Goal: Information Seeking & Learning: Learn about a topic

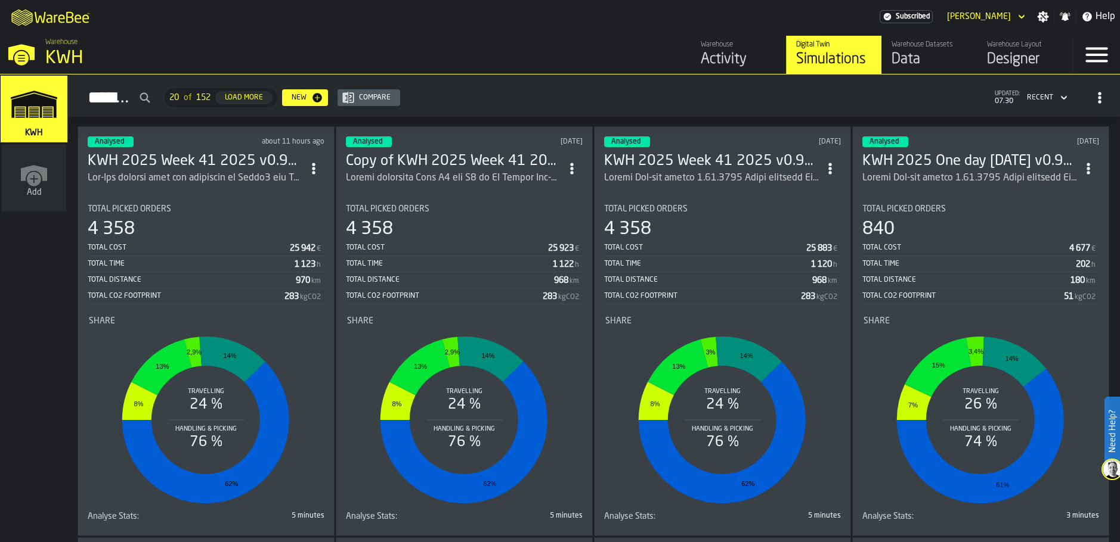
click at [233, 171] on div "ItemListCard-DashboardItemContainer" at bounding box center [195, 178] width 215 height 14
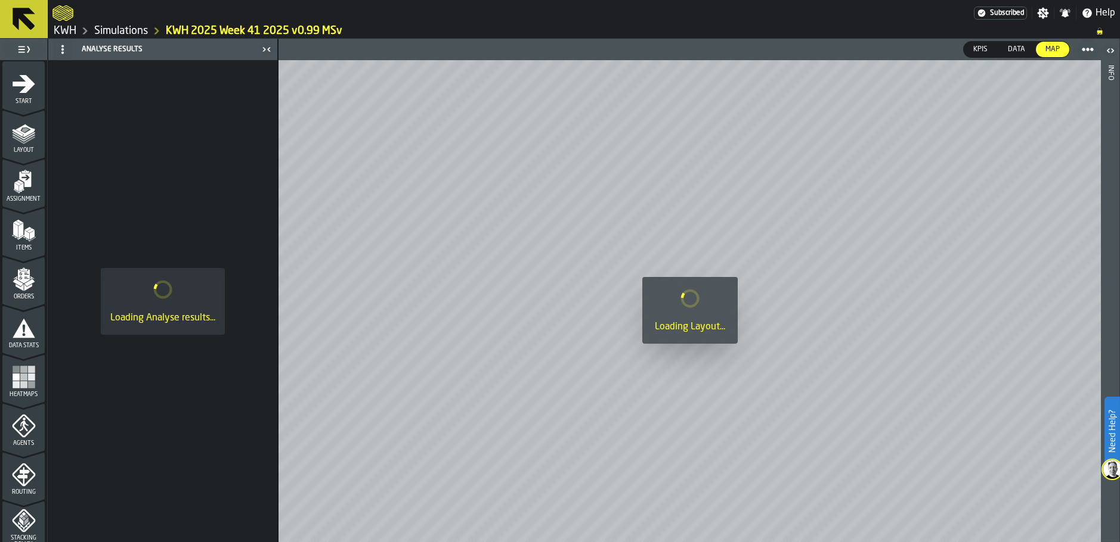
click at [20, 127] on icon "menu Layout" at bounding box center [24, 130] width 19 height 13
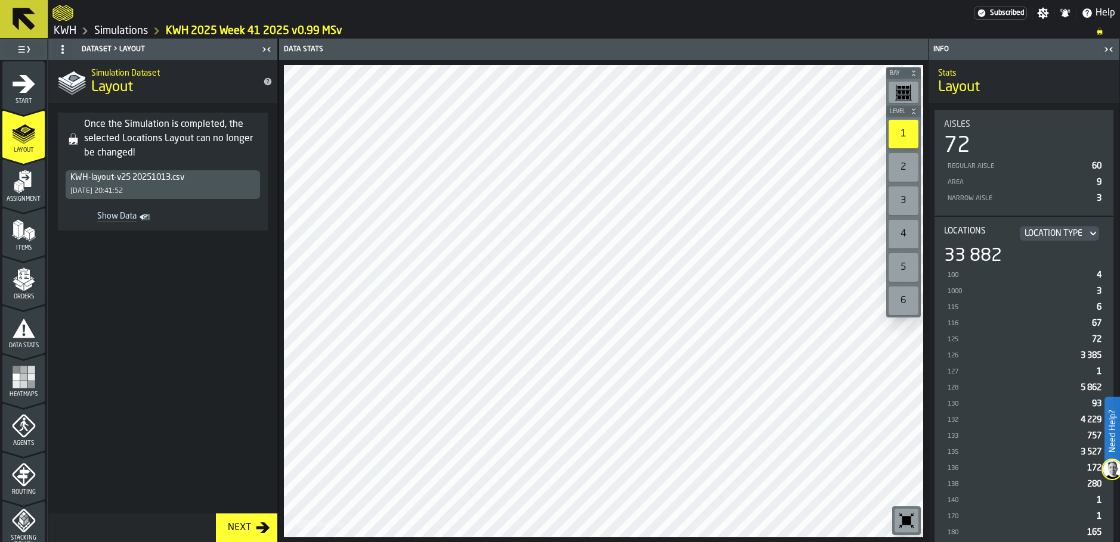
click at [911, 166] on div "2" at bounding box center [903, 167] width 30 height 29
click at [894, 133] on div "1" at bounding box center [903, 134] width 30 height 29
click at [904, 168] on div "2" at bounding box center [903, 167] width 30 height 29
click at [900, 132] on div "1" at bounding box center [903, 134] width 30 height 29
click at [898, 162] on div "2" at bounding box center [903, 167] width 30 height 29
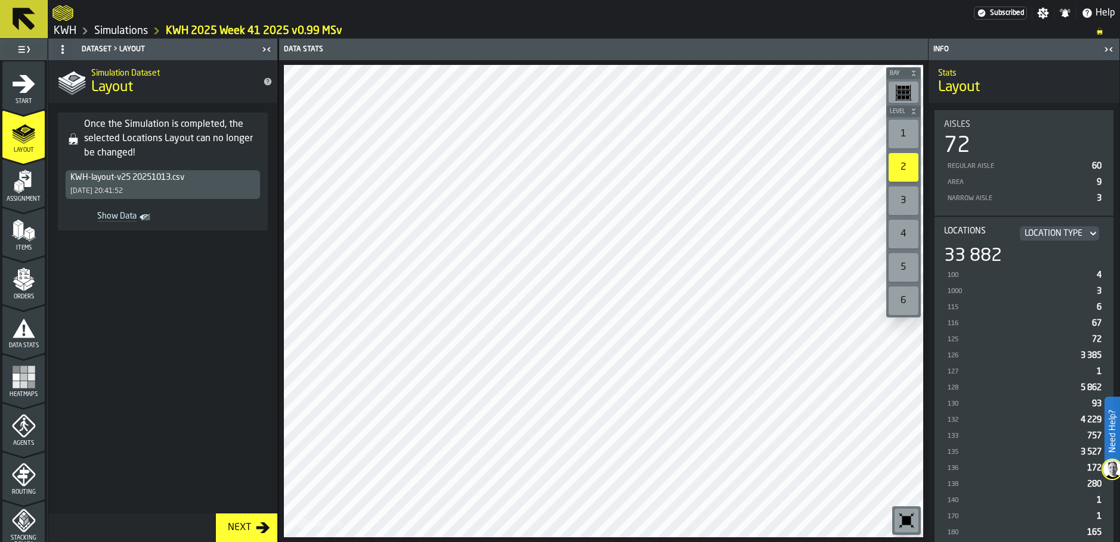
click at [891, 138] on div "1" at bounding box center [903, 134] width 30 height 29
click at [904, 158] on div "2" at bounding box center [903, 167] width 30 height 29
click at [891, 131] on div "1" at bounding box center [903, 134] width 30 height 29
click at [899, 168] on div "2" at bounding box center [903, 167] width 30 height 29
click at [909, 135] on div "1" at bounding box center [903, 134] width 30 height 29
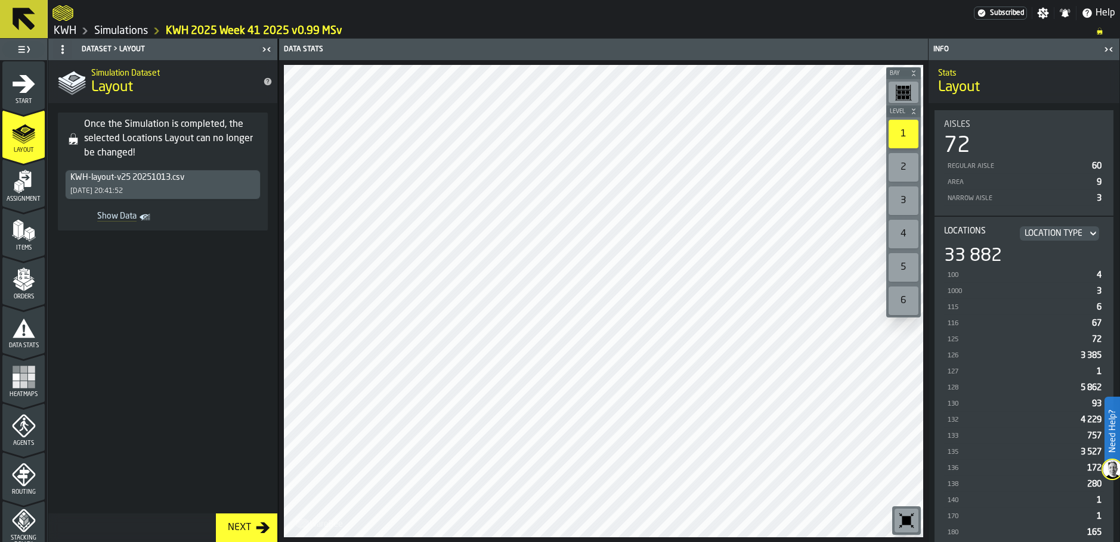
click at [894, 163] on div "2" at bounding box center [903, 167] width 30 height 29
click at [898, 134] on div "1" at bounding box center [903, 134] width 30 height 29
click at [899, 171] on div "2" at bounding box center [903, 167] width 30 height 29
click at [899, 134] on div "1" at bounding box center [903, 134] width 30 height 29
click at [30, 190] on icon "menu Assignment" at bounding box center [24, 182] width 24 height 24
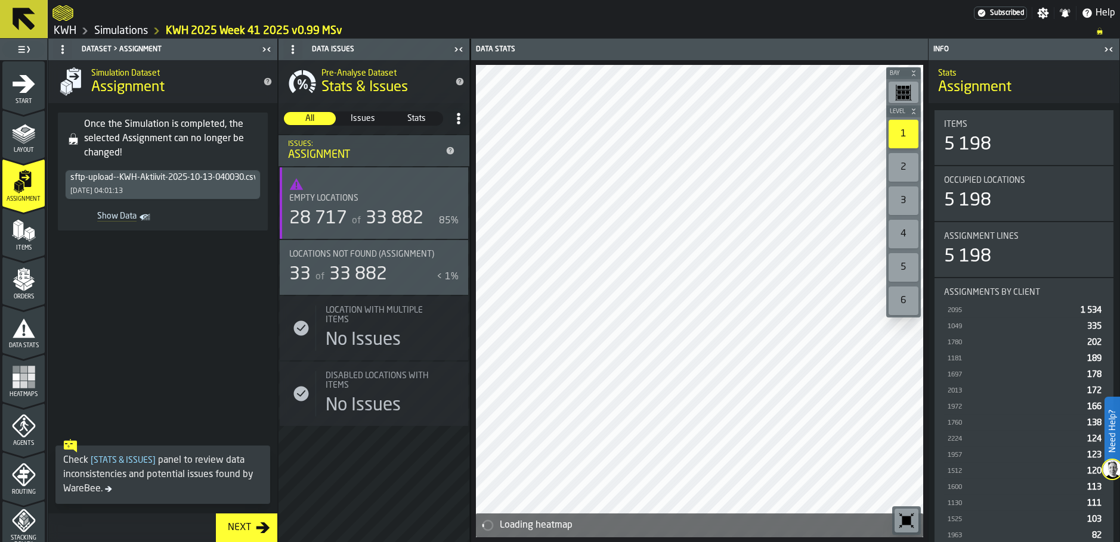
click at [333, 216] on div "28 717" at bounding box center [318, 218] width 58 height 21
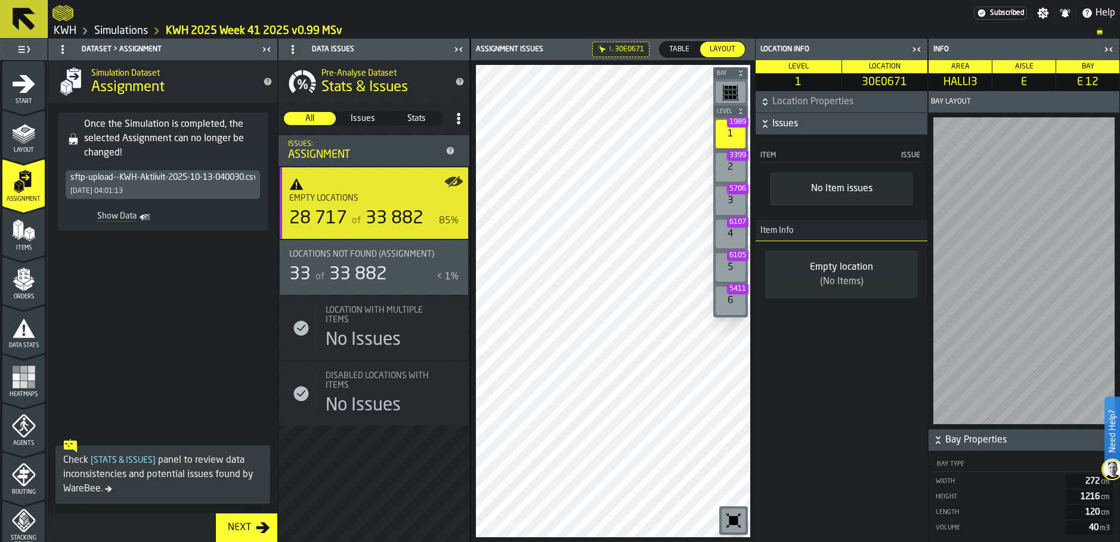
click at [775, 123] on span "Issues" at bounding box center [848, 124] width 153 height 14
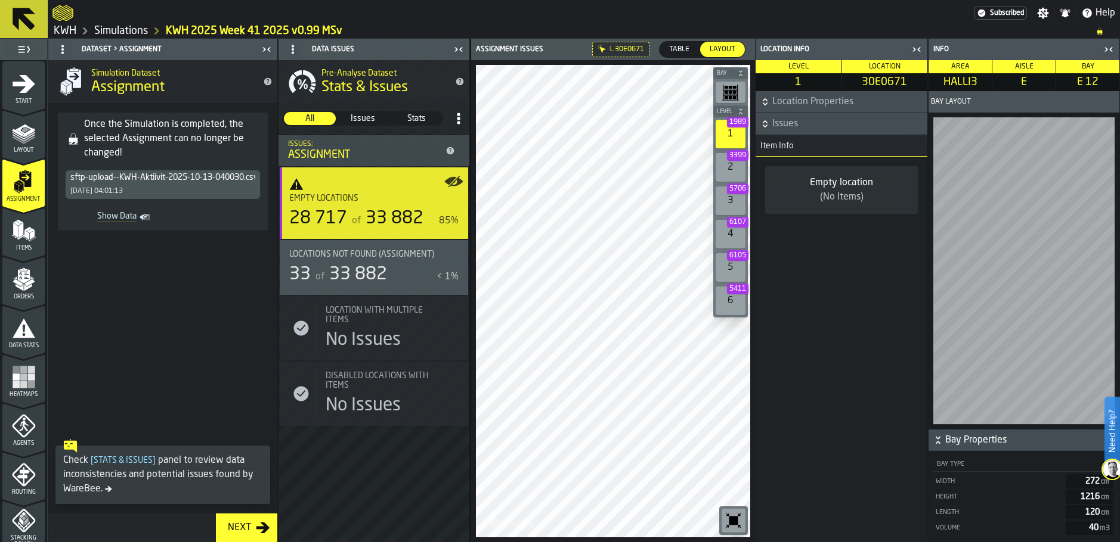
click at [775, 123] on span "Issues" at bounding box center [848, 124] width 153 height 14
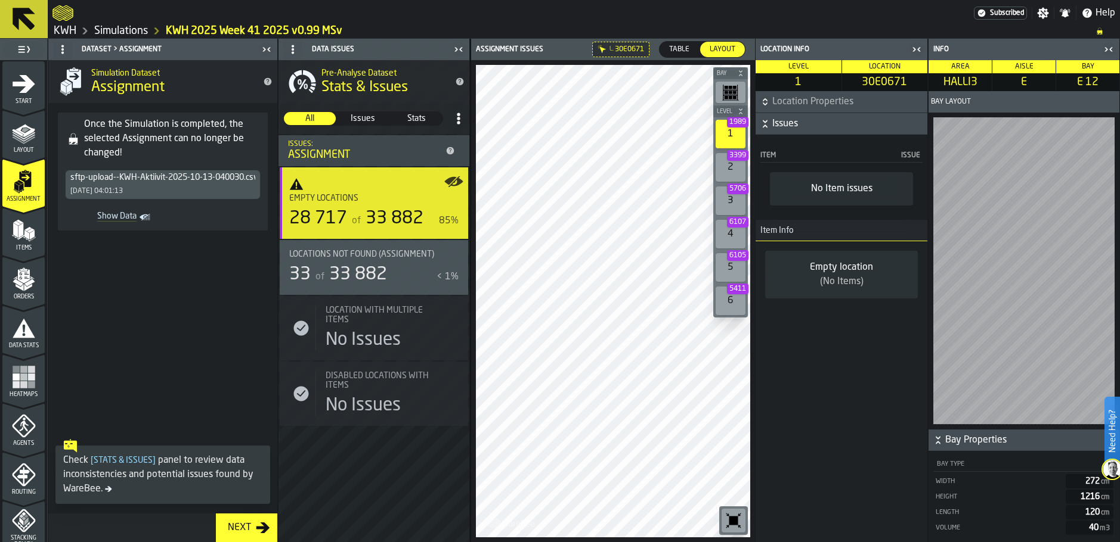
click at [823, 100] on span "Location Properties" at bounding box center [848, 102] width 153 height 14
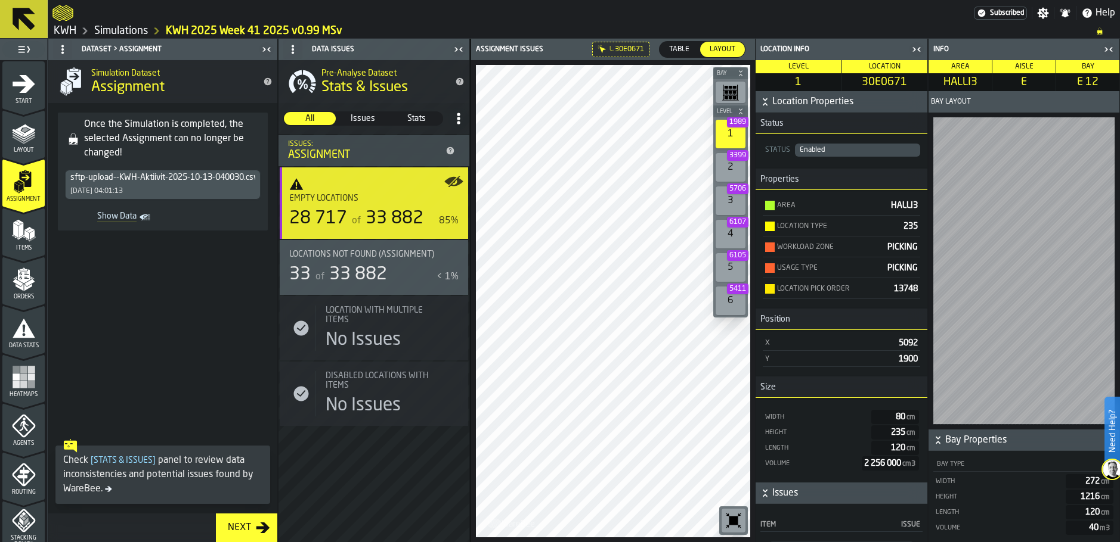
click at [833, 152] on div "Enabled" at bounding box center [857, 150] width 116 height 8
click at [807, 153] on div "Enabled" at bounding box center [857, 150] width 116 height 8
click at [889, 147] on div "Enabled" at bounding box center [857, 150] width 116 height 8
click at [851, 154] on div "Enabled" at bounding box center [857, 150] width 116 height 8
click at [846, 153] on div "Enabled" at bounding box center [857, 150] width 116 height 8
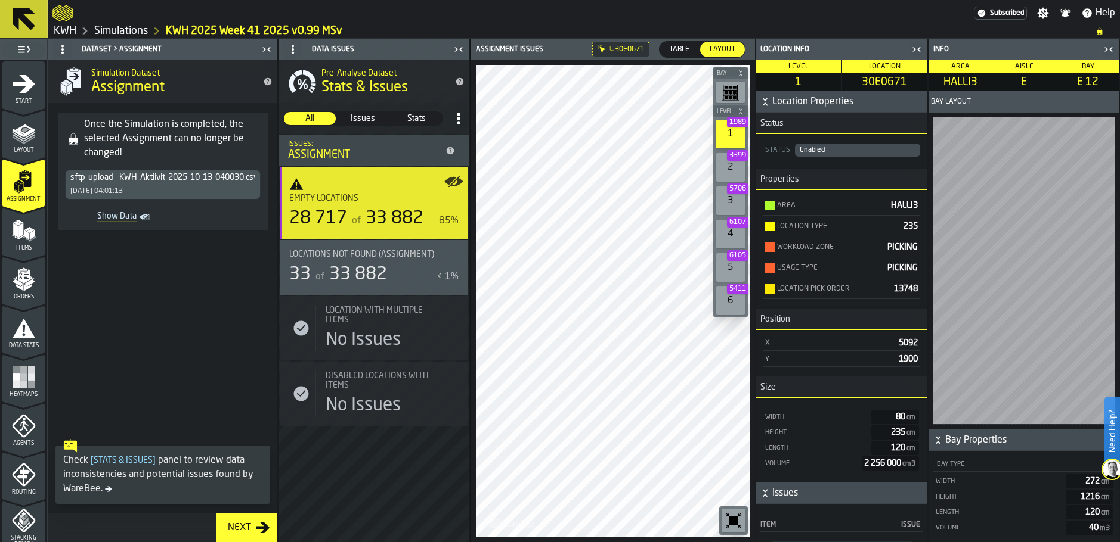
click at [837, 153] on div "Enabled" at bounding box center [857, 150] width 116 height 8
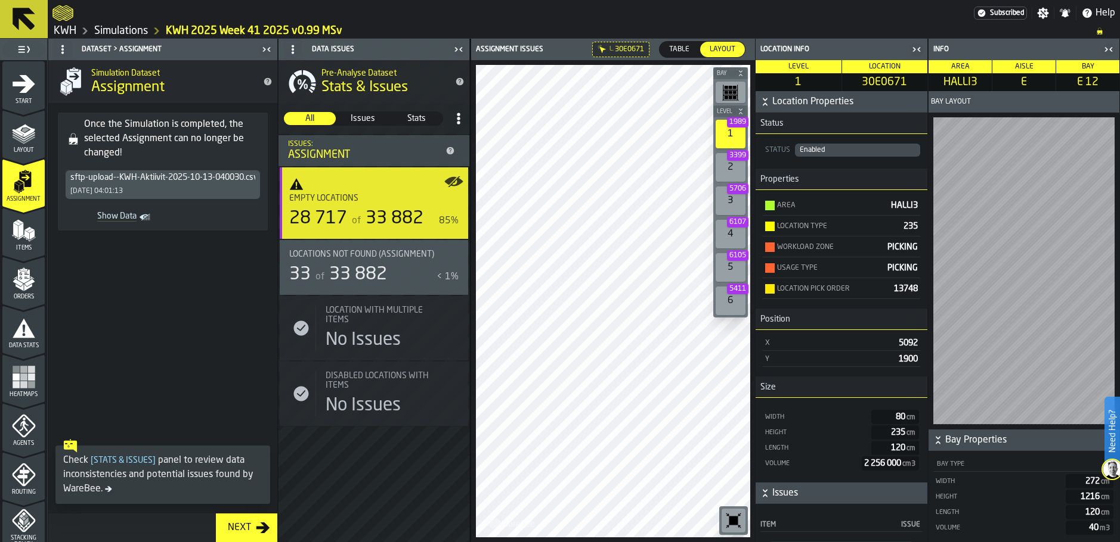
click at [837, 153] on div "Enabled" at bounding box center [857, 150] width 116 height 8
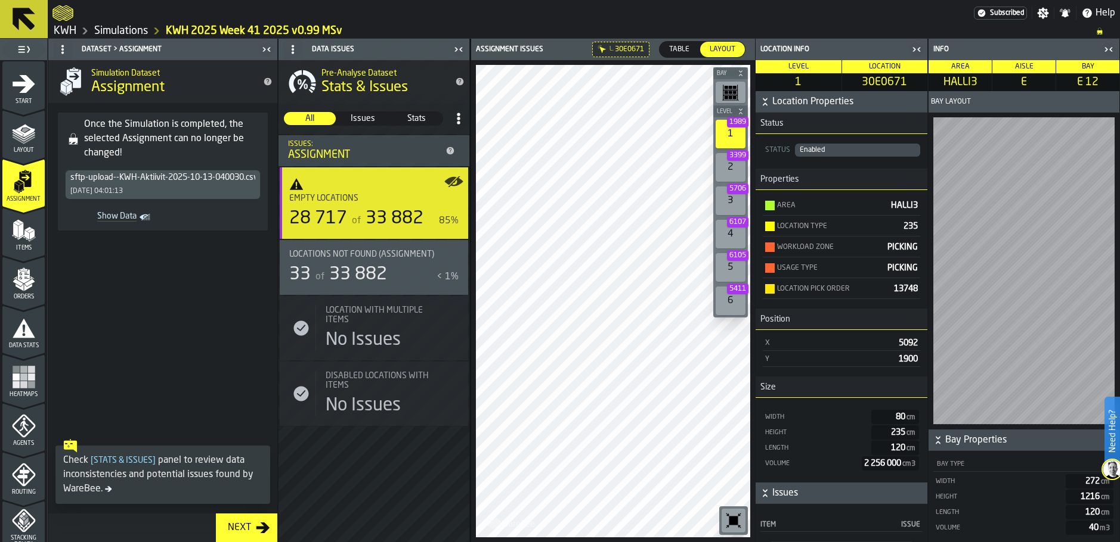
click at [837, 153] on div "Enabled" at bounding box center [857, 150] width 116 height 8
click at [12, 139] on icon "menu Layout" at bounding box center [24, 133] width 24 height 24
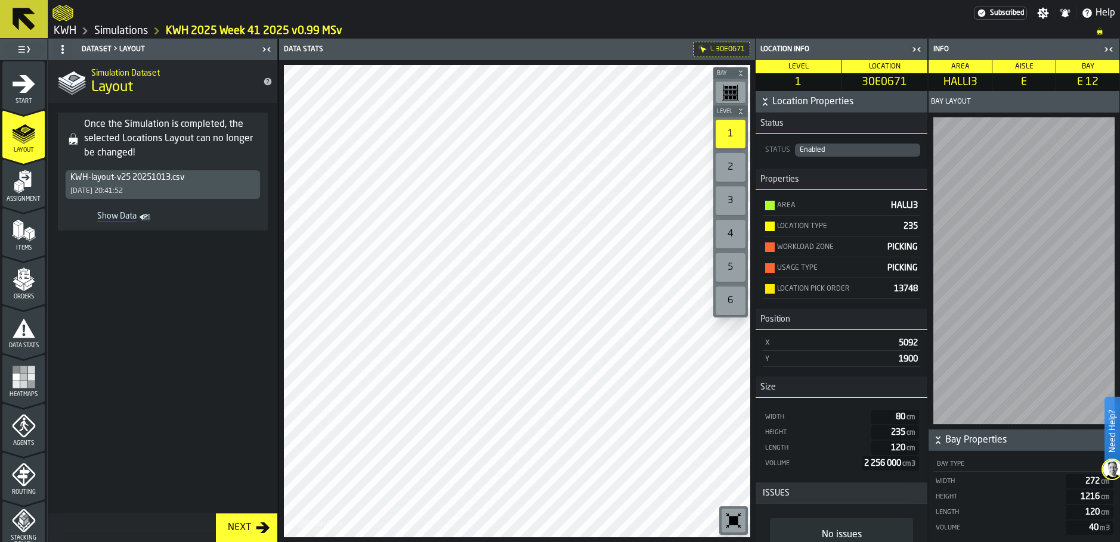
click at [811, 151] on div "Enabled" at bounding box center [857, 150] width 116 height 8
click at [17, 240] on icon "menu Items" at bounding box center [24, 231] width 24 height 24
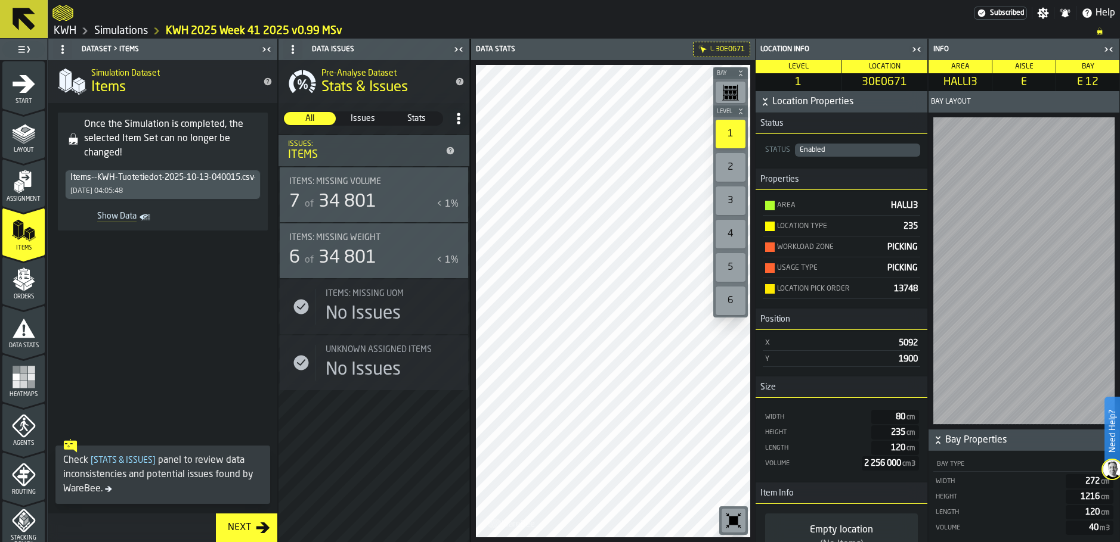
click at [831, 148] on div "Enabled" at bounding box center [857, 150] width 116 height 8
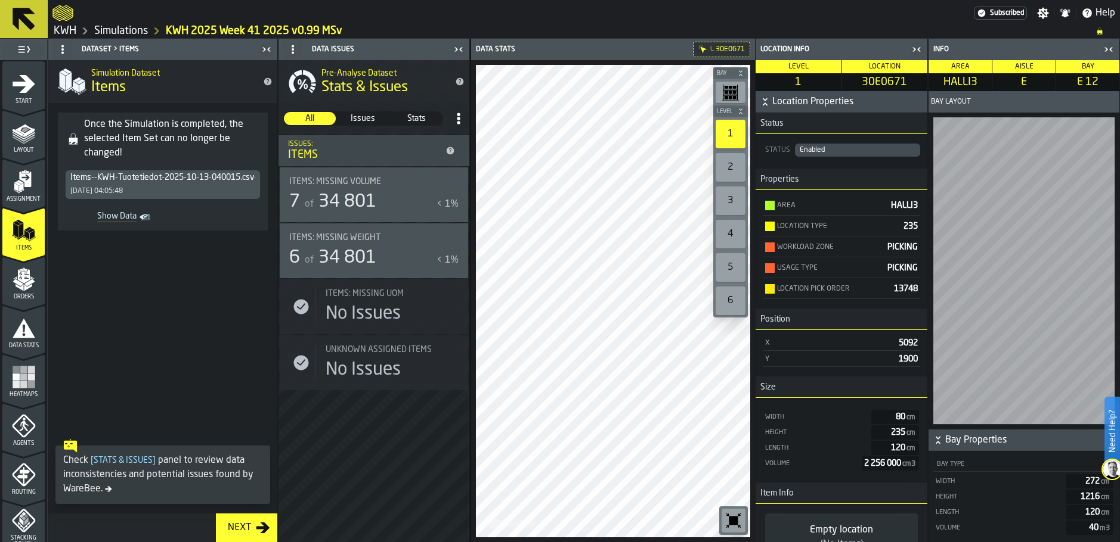
click at [831, 148] on div "Enabled" at bounding box center [857, 150] width 116 height 8
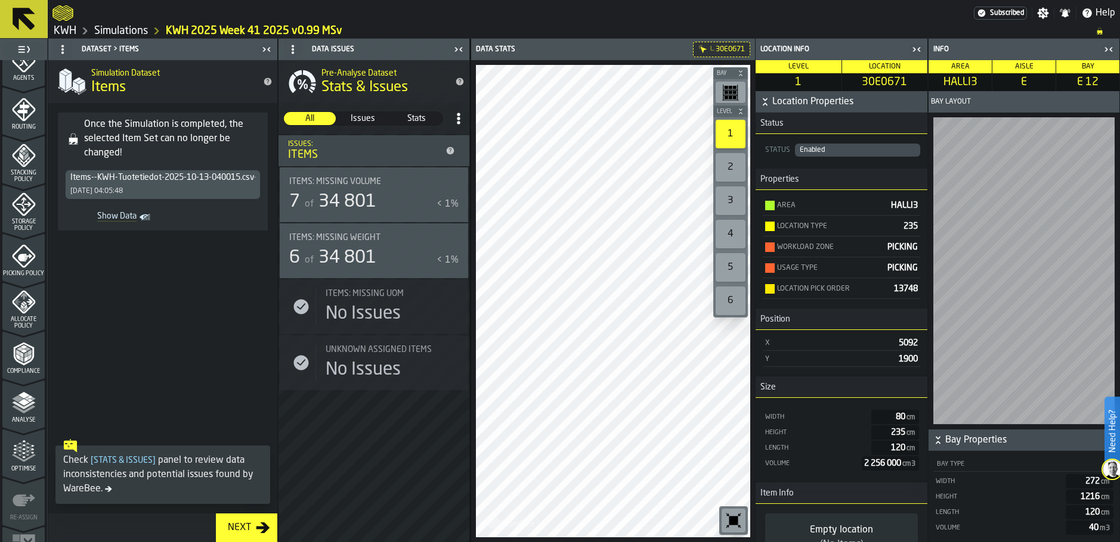
scroll to position [399, 0]
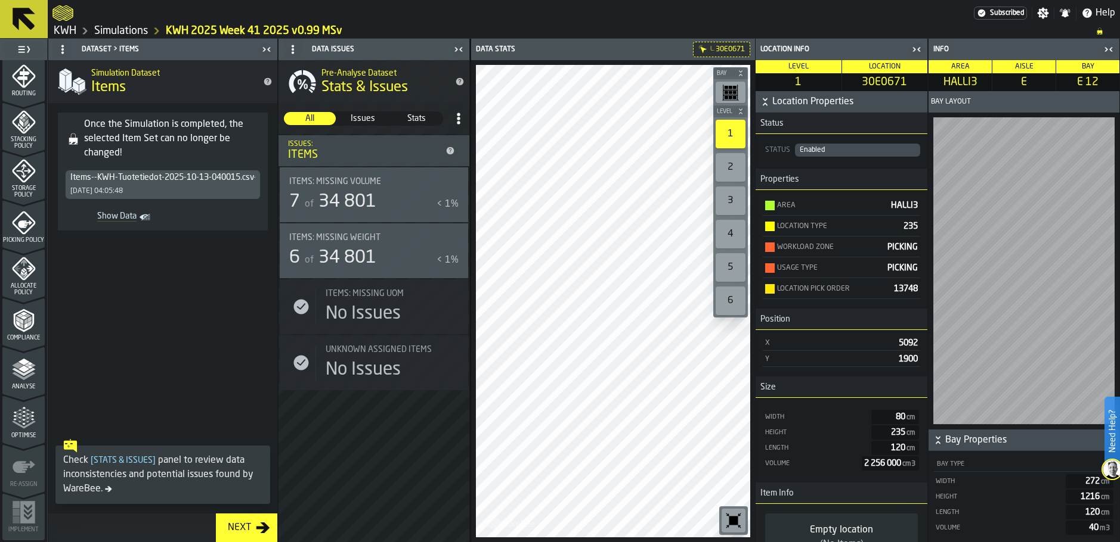
click at [20, 417] on icon "menu Optimise" at bounding box center [24, 419] width 24 height 24
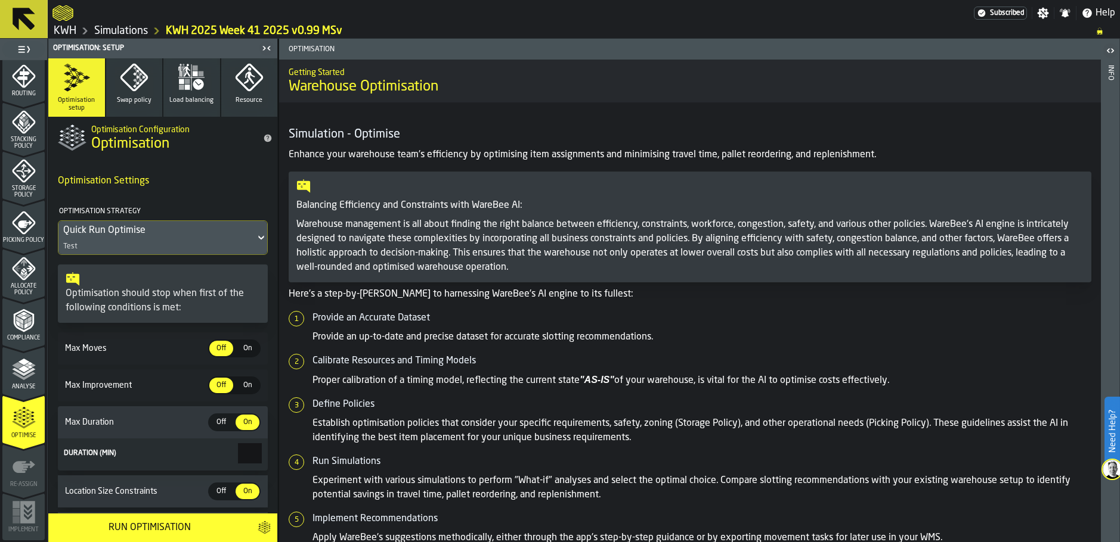
click at [20, 390] on span "Analyse" at bounding box center [23, 387] width 42 height 7
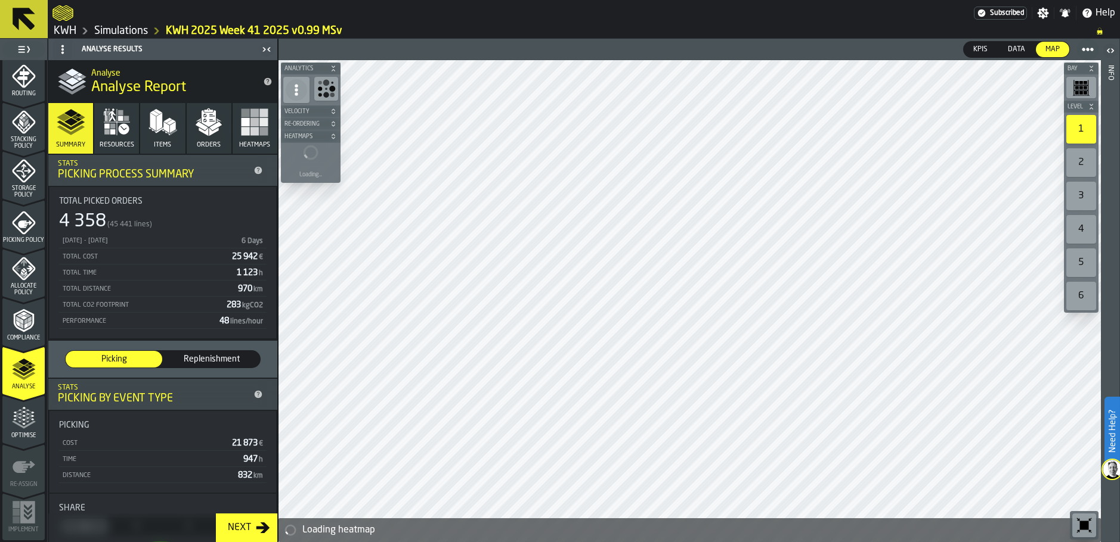
click at [20, 331] on icon "menu Compliance" at bounding box center [23, 320] width 20 height 23
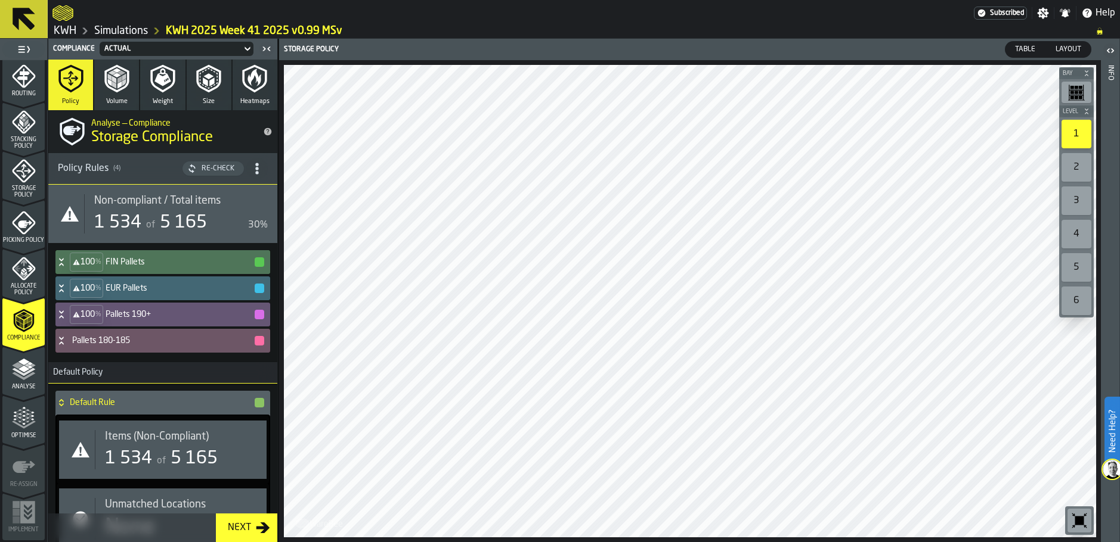
click at [132, 263] on h4 "FIN Pallets" at bounding box center [180, 263] width 148 height 10
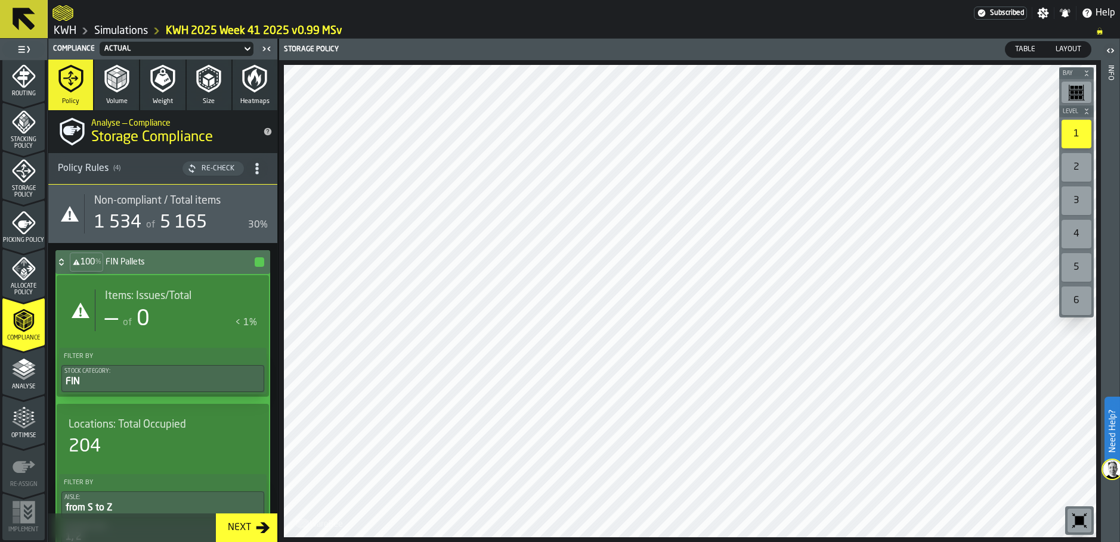
click at [124, 261] on h4 "FIN Pallets" at bounding box center [180, 263] width 148 height 10
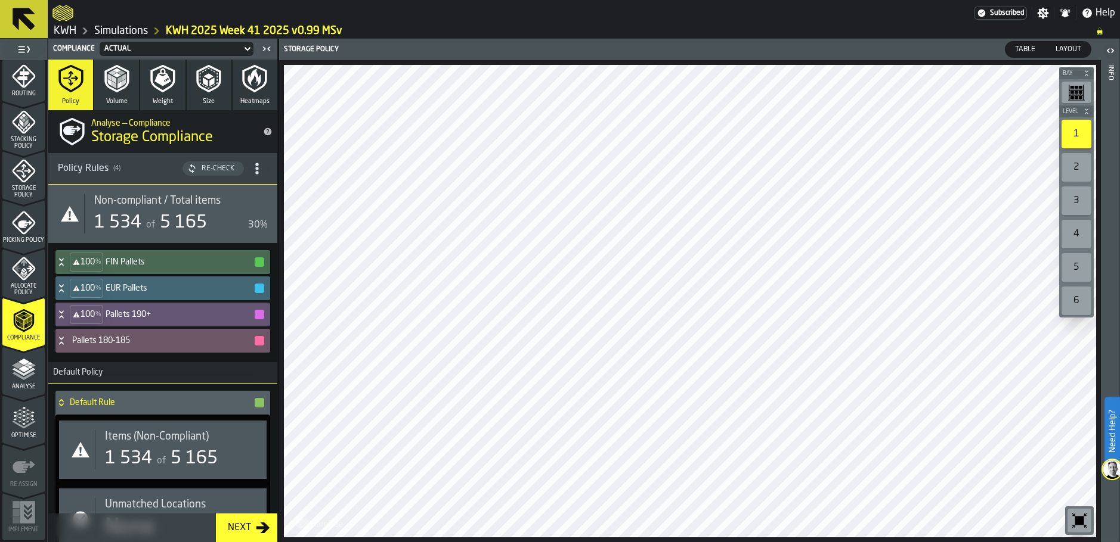
click at [126, 95] on button "Volume" at bounding box center [116, 85] width 45 height 51
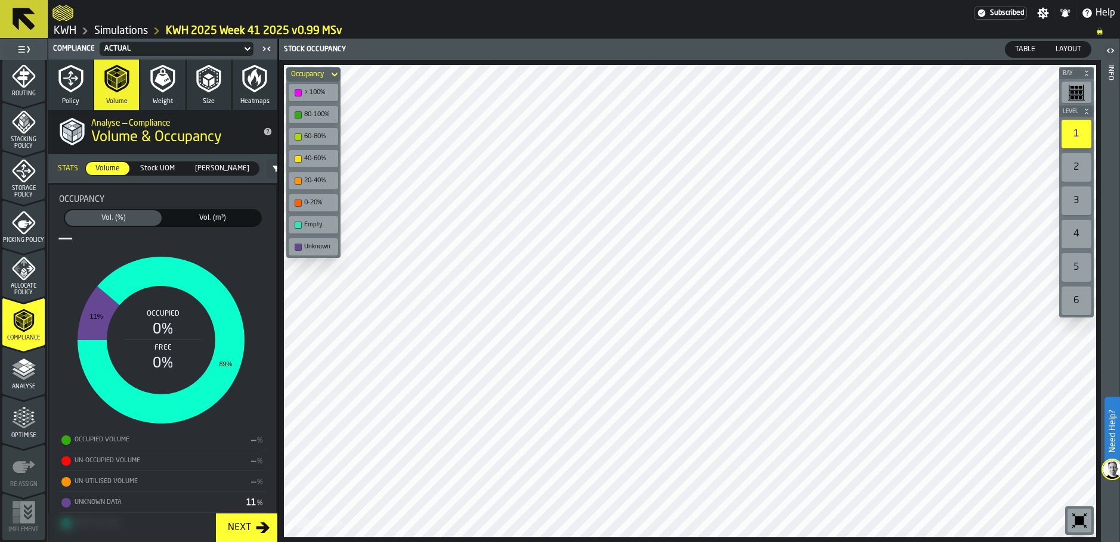
click at [160, 86] on icon "button" at bounding box center [162, 78] width 29 height 29
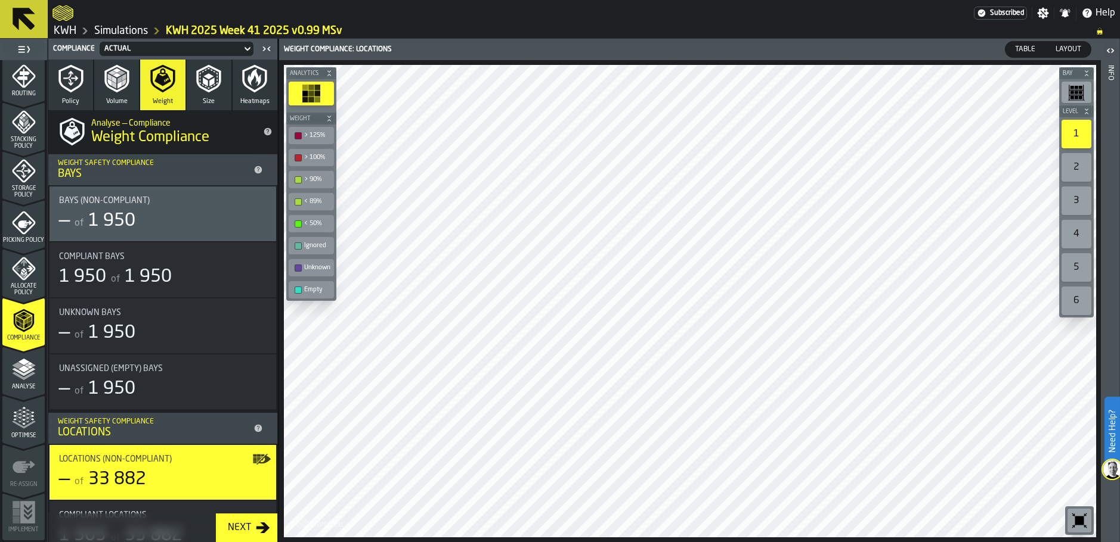
click at [243, 80] on icon "button" at bounding box center [254, 78] width 29 height 29
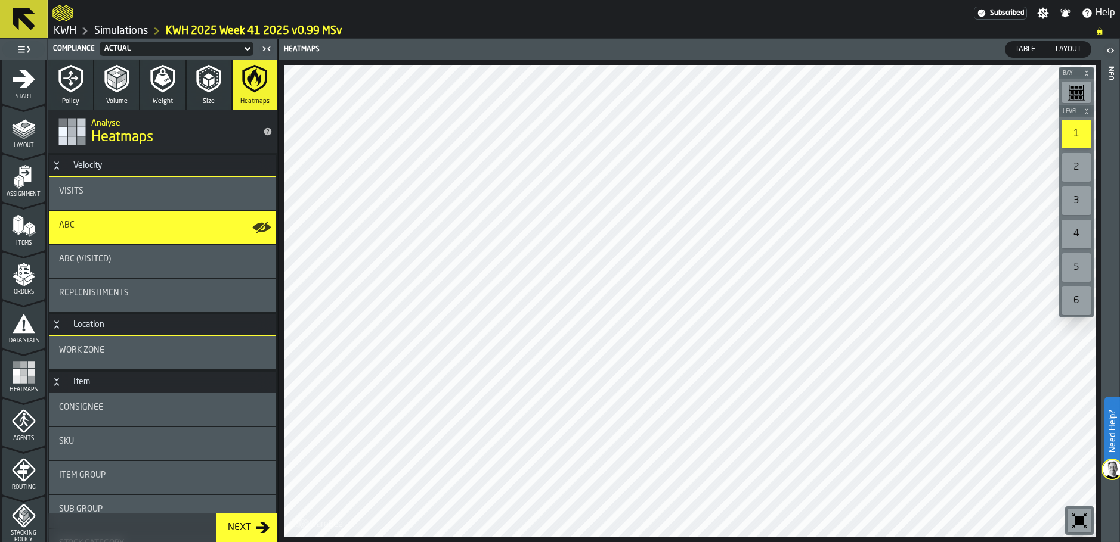
scroll to position [0, 0]
click at [144, 259] on div "ABC (Visited)" at bounding box center [162, 260] width 207 height 10
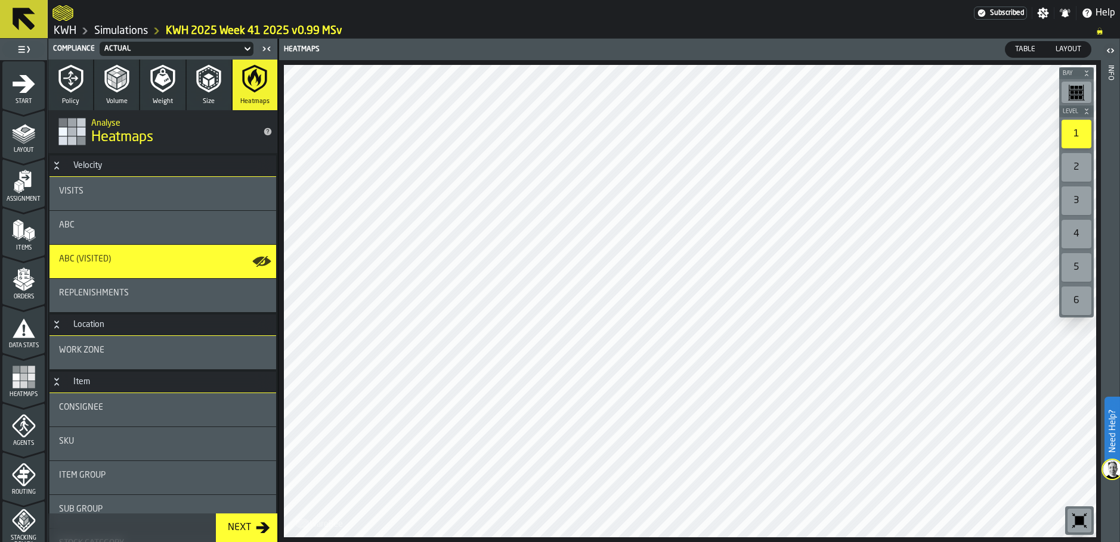
click at [134, 233] on div "ABC" at bounding box center [162, 228] width 207 height 14
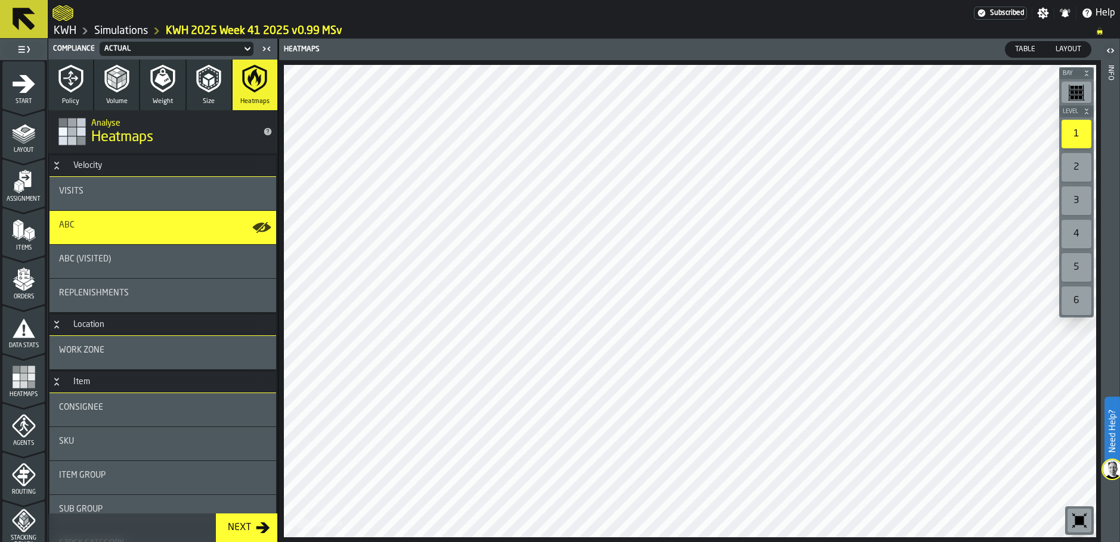
click at [134, 256] on div "ABC (Visited)" at bounding box center [162, 260] width 207 height 10
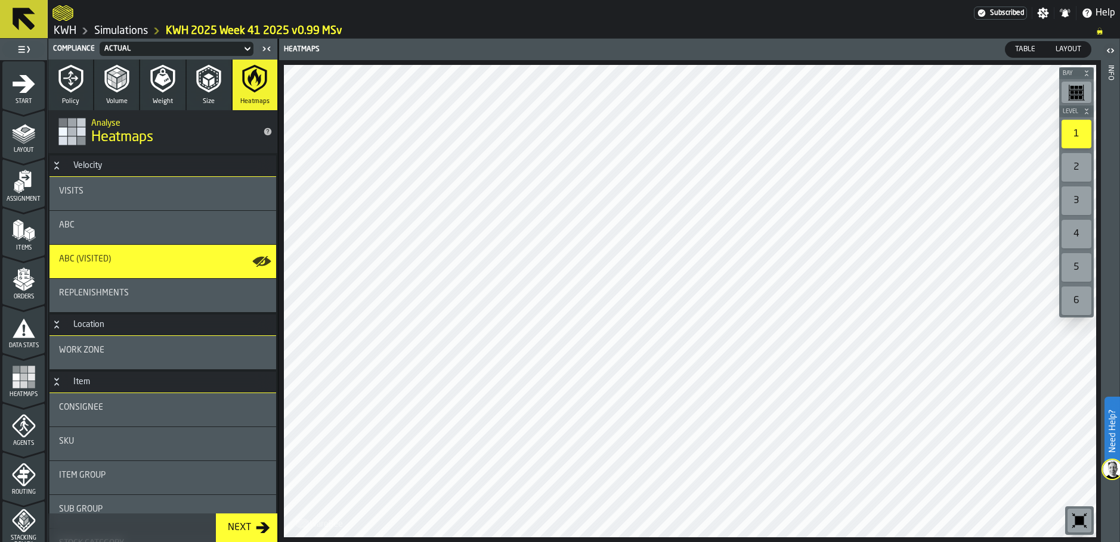
click at [137, 234] on div "ABC" at bounding box center [162, 228] width 207 height 14
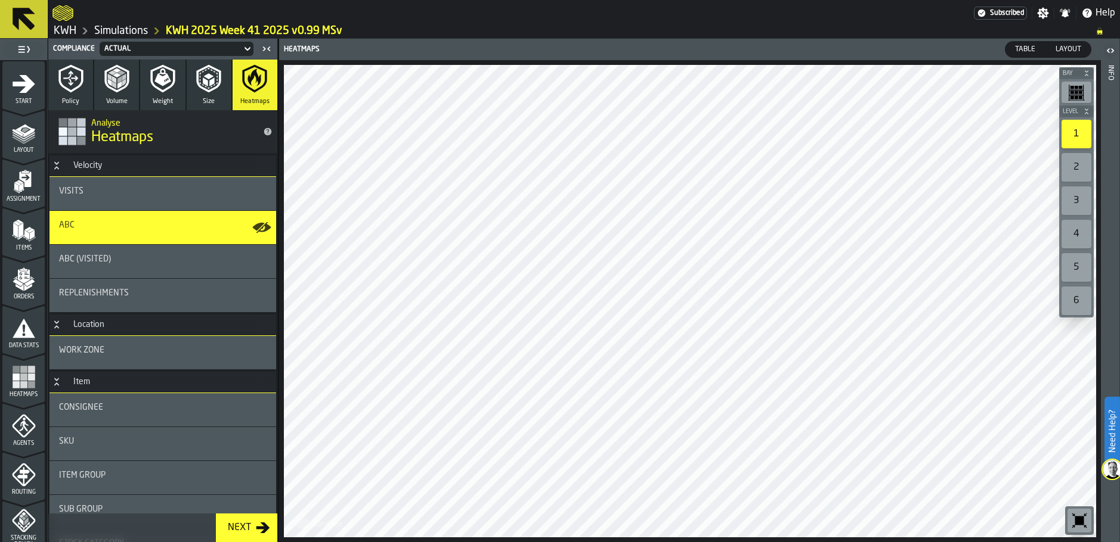
click at [137, 251] on div "ABC (Visited)" at bounding box center [162, 261] width 227 height 33
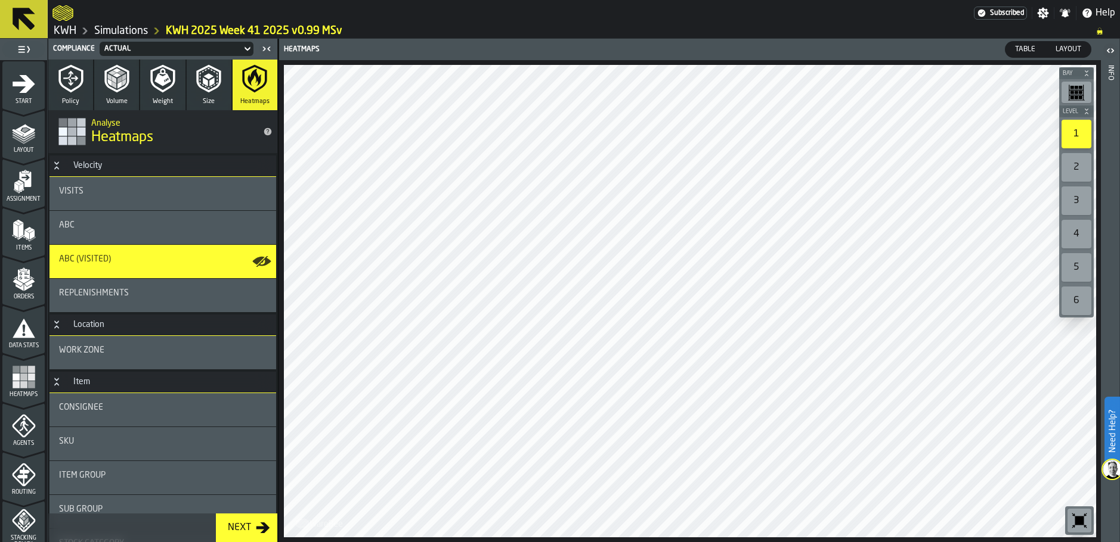
click at [137, 224] on div "ABC" at bounding box center [162, 226] width 207 height 10
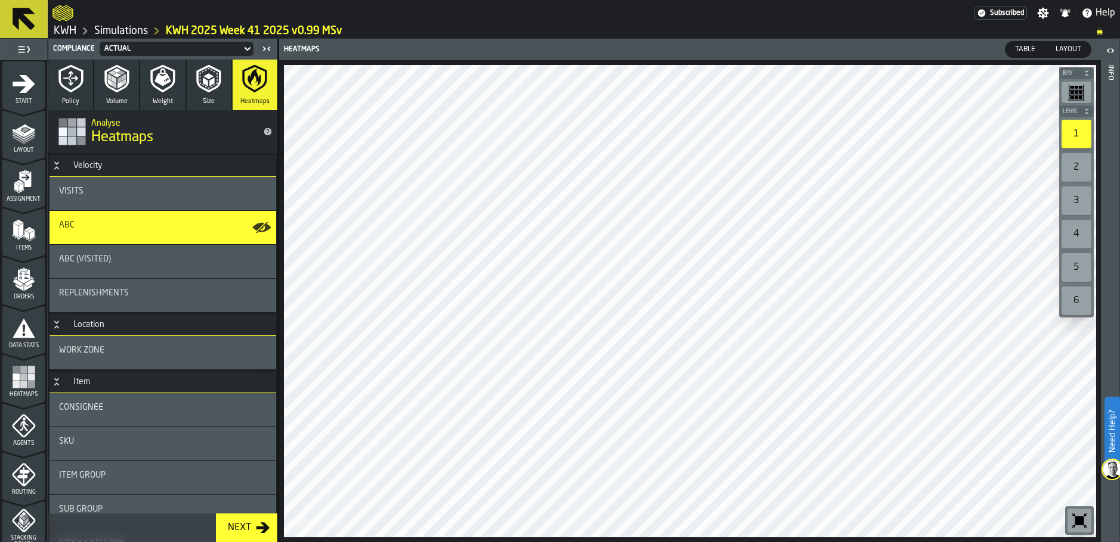
click at [139, 241] on div "ABC" at bounding box center [162, 227] width 227 height 33
click at [139, 253] on div "ABC (Visited)" at bounding box center [162, 261] width 227 height 33
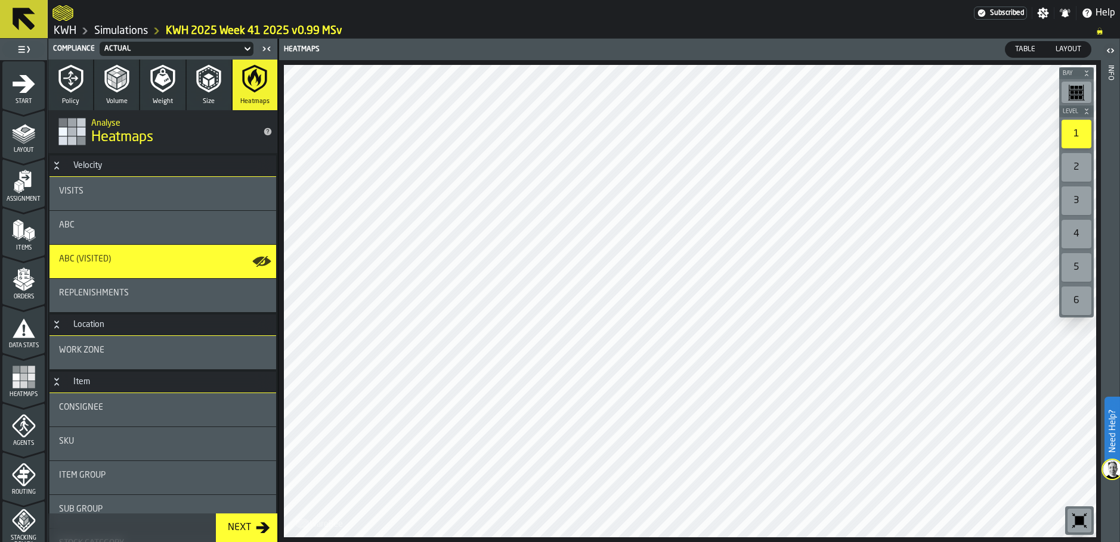
click at [139, 225] on div "ABC" at bounding box center [162, 226] width 207 height 10
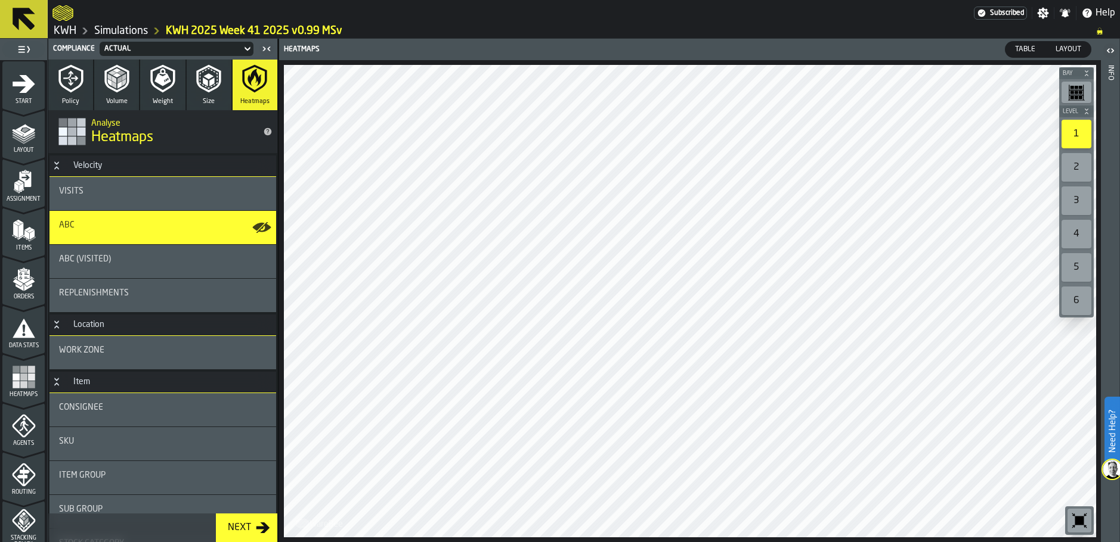
click at [23, 11] on icon at bounding box center [24, 19] width 23 height 23
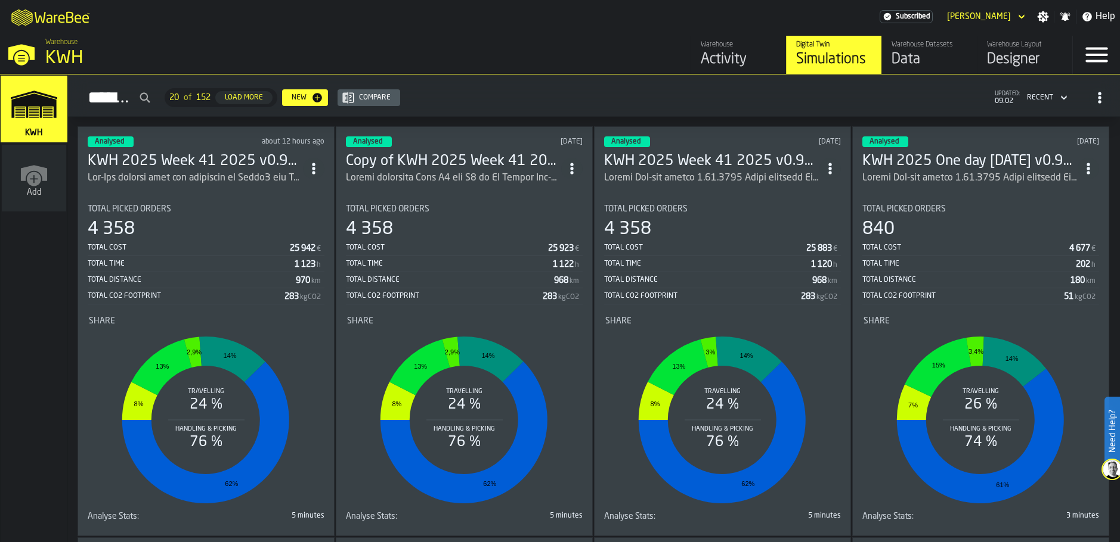
click at [262, 174] on div "ItemListCard-DashboardItemContainer" at bounding box center [195, 178] width 215 height 14
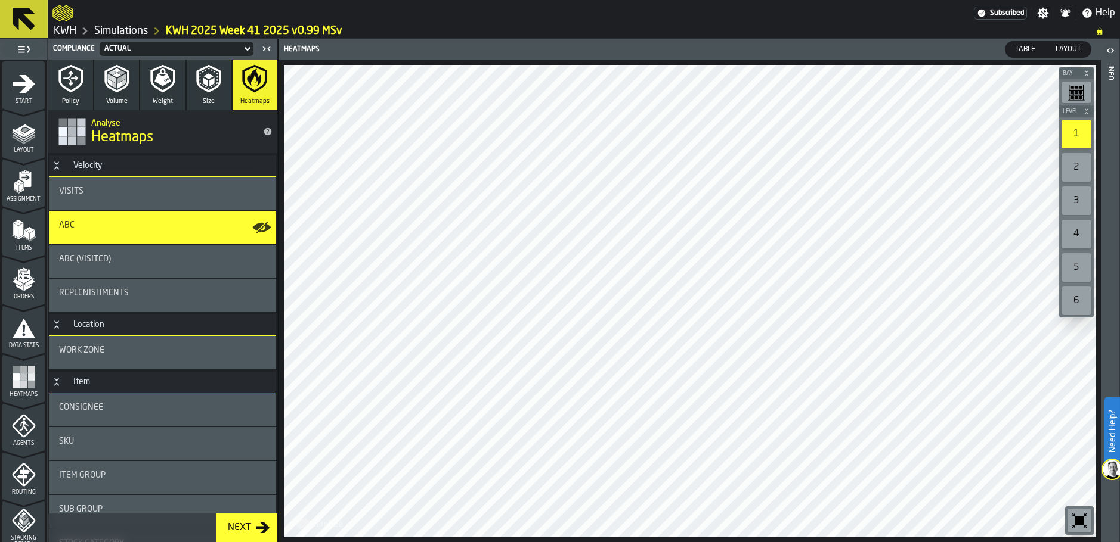
click at [18, 145] on div "Layout" at bounding box center [23, 137] width 42 height 33
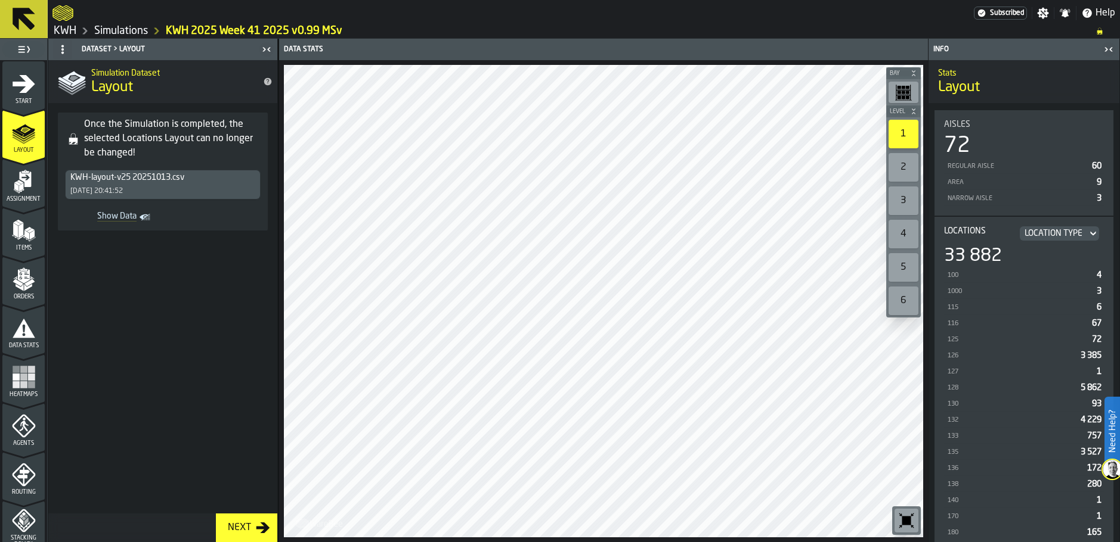
click at [32, 384] on rect "menu Heatmaps" at bounding box center [30, 385] width 7 height 7
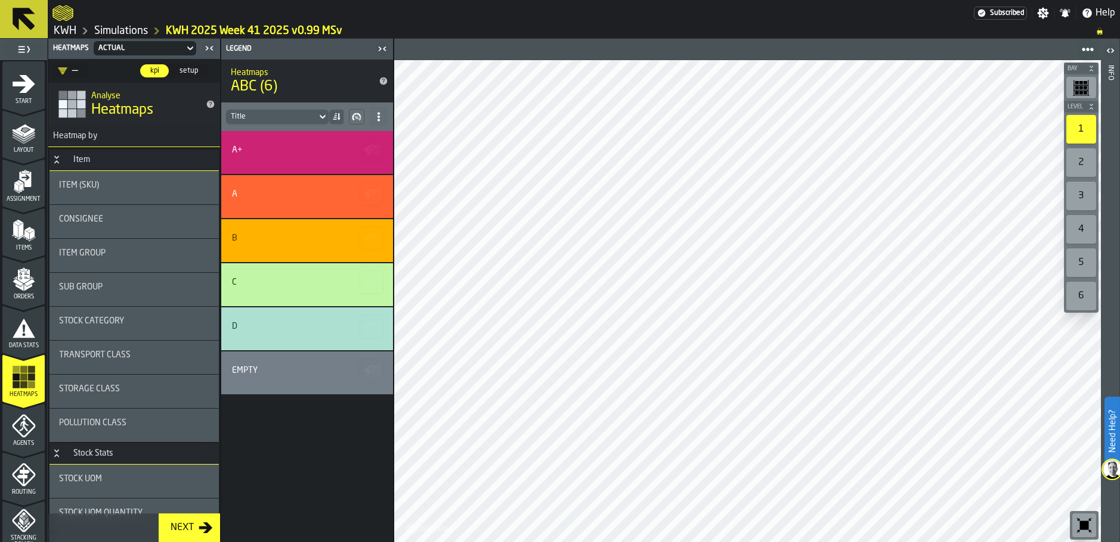
click at [24, 139] on icon "menu Layout" at bounding box center [24, 133] width 24 height 24
